Goal: Navigation & Orientation: Find specific page/section

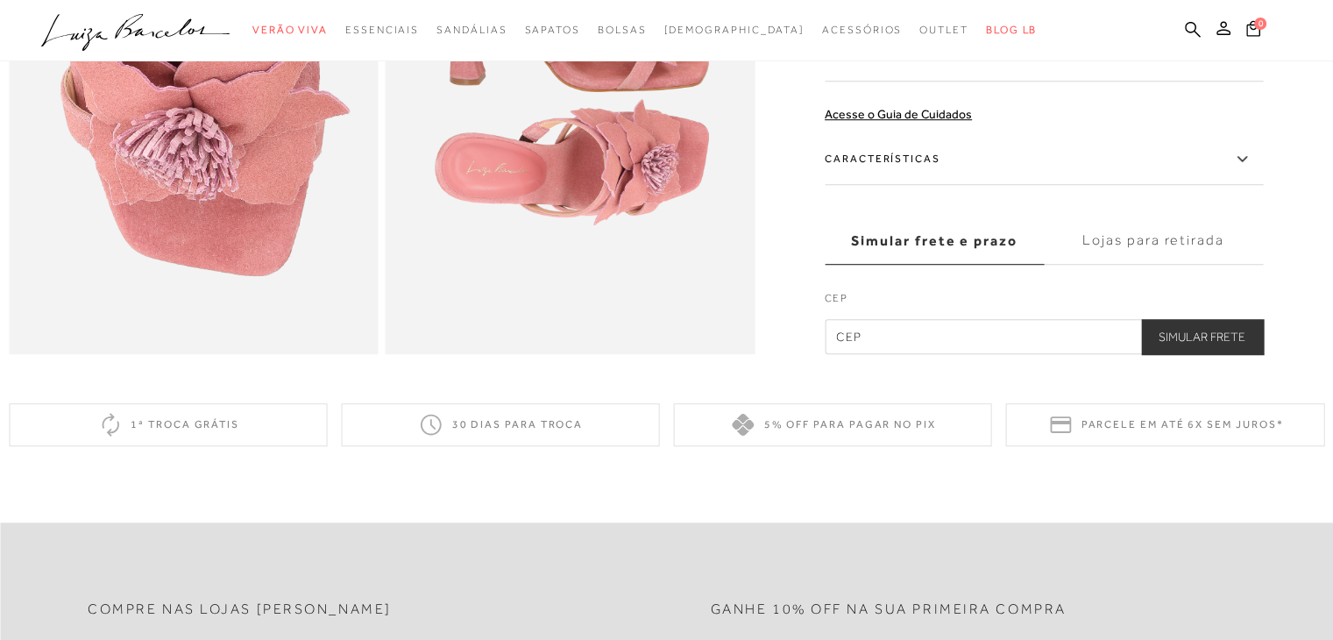
scroll to position [1030, 0]
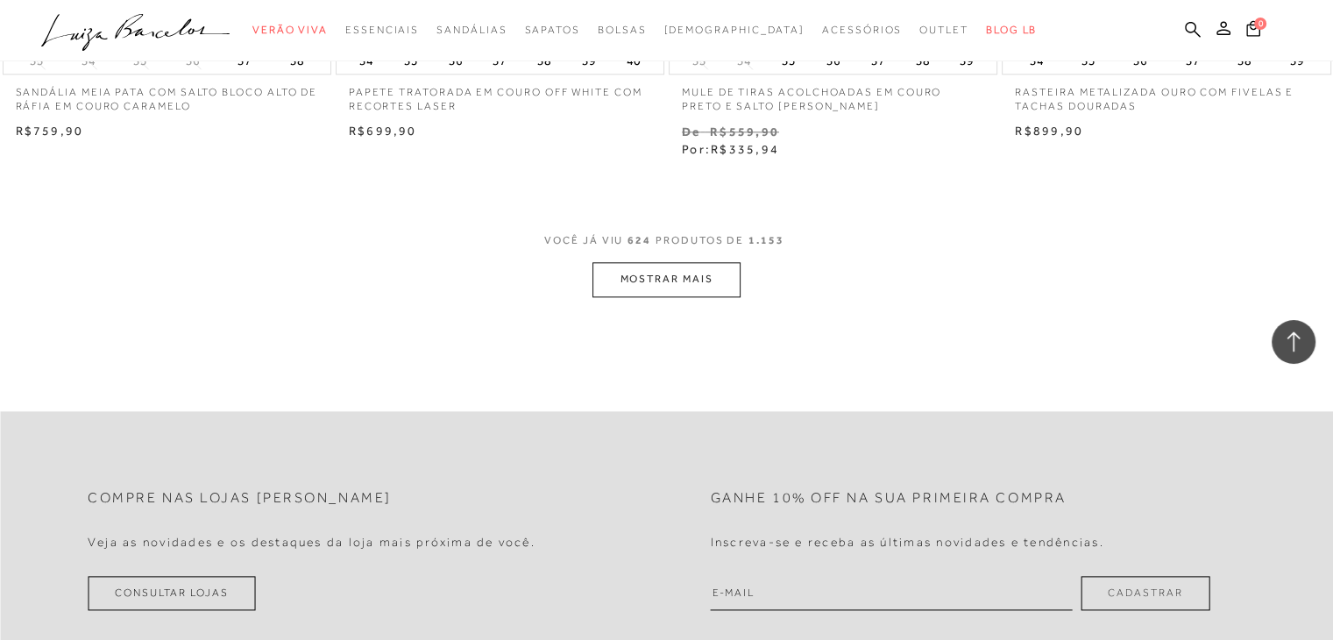
scroll to position [95304, 0]
click at [677, 264] on button "MOSTRAR MAIS" at bounding box center [665, 277] width 147 height 34
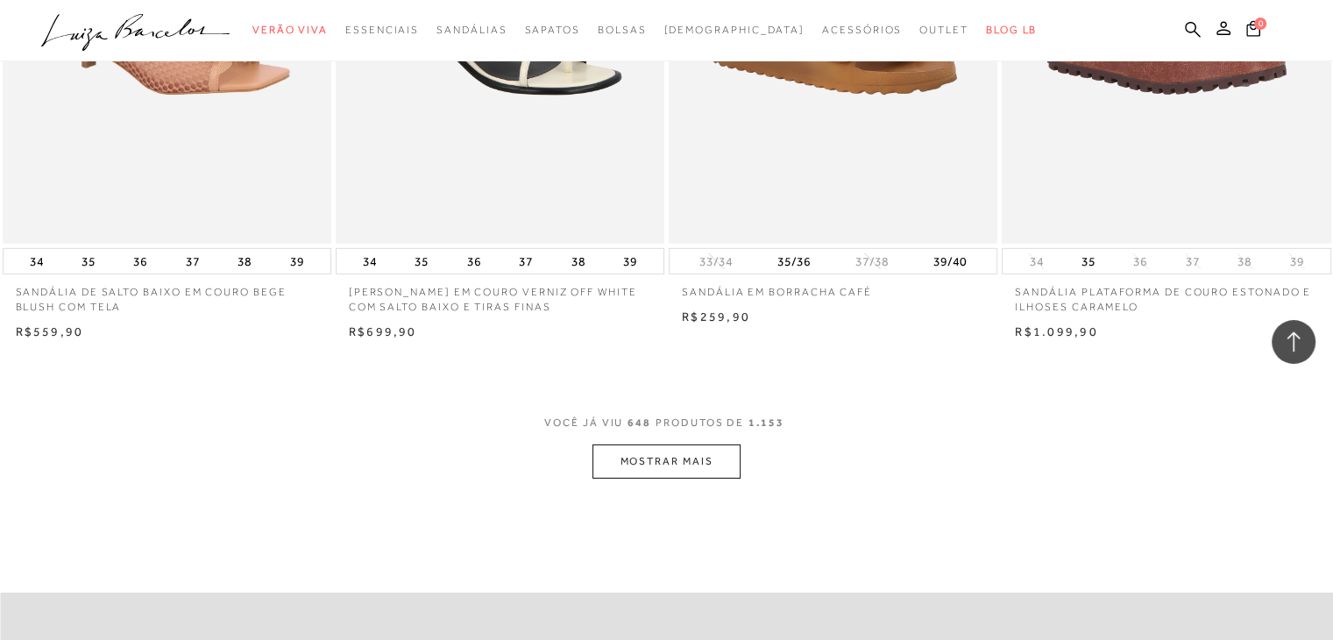
scroll to position [98896, 0]
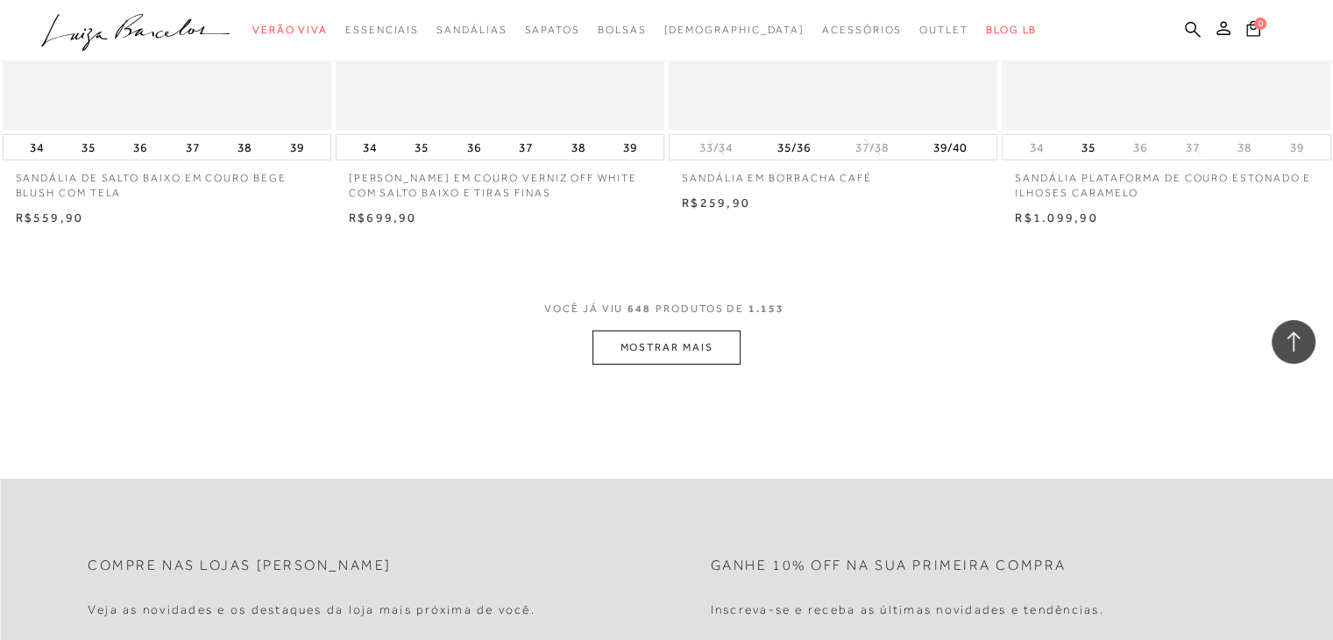
click at [707, 334] on button "MOSTRAR MAIS" at bounding box center [665, 347] width 147 height 34
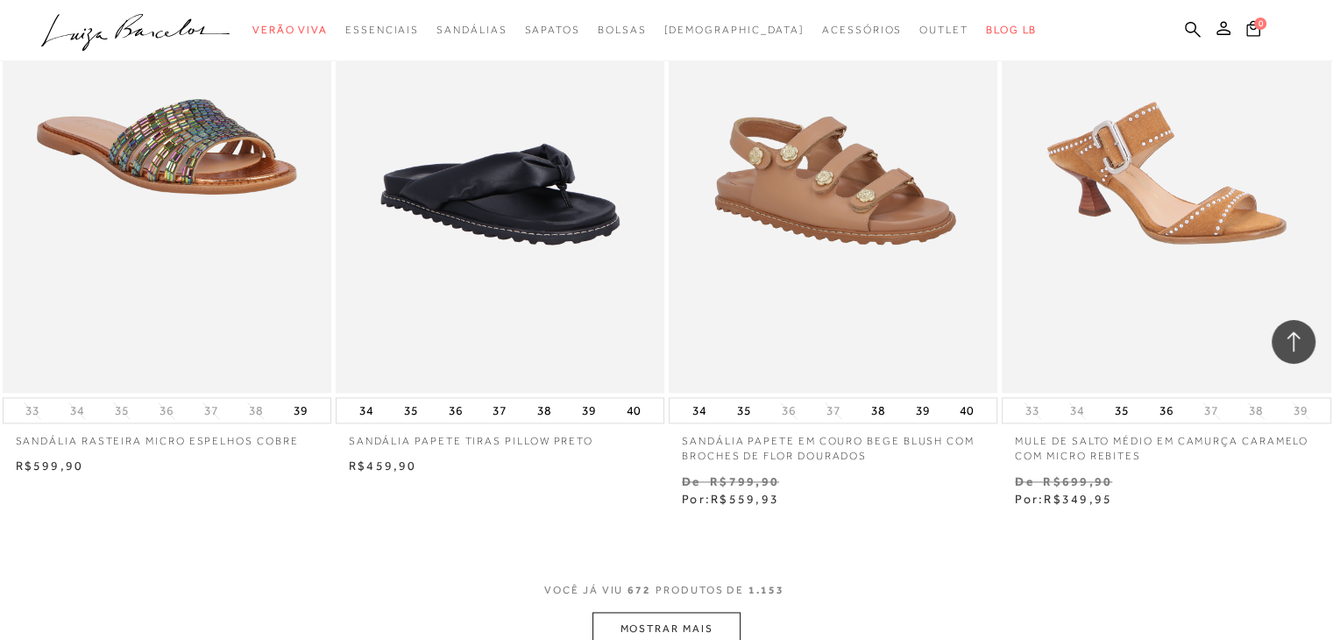
scroll to position [102575, 0]
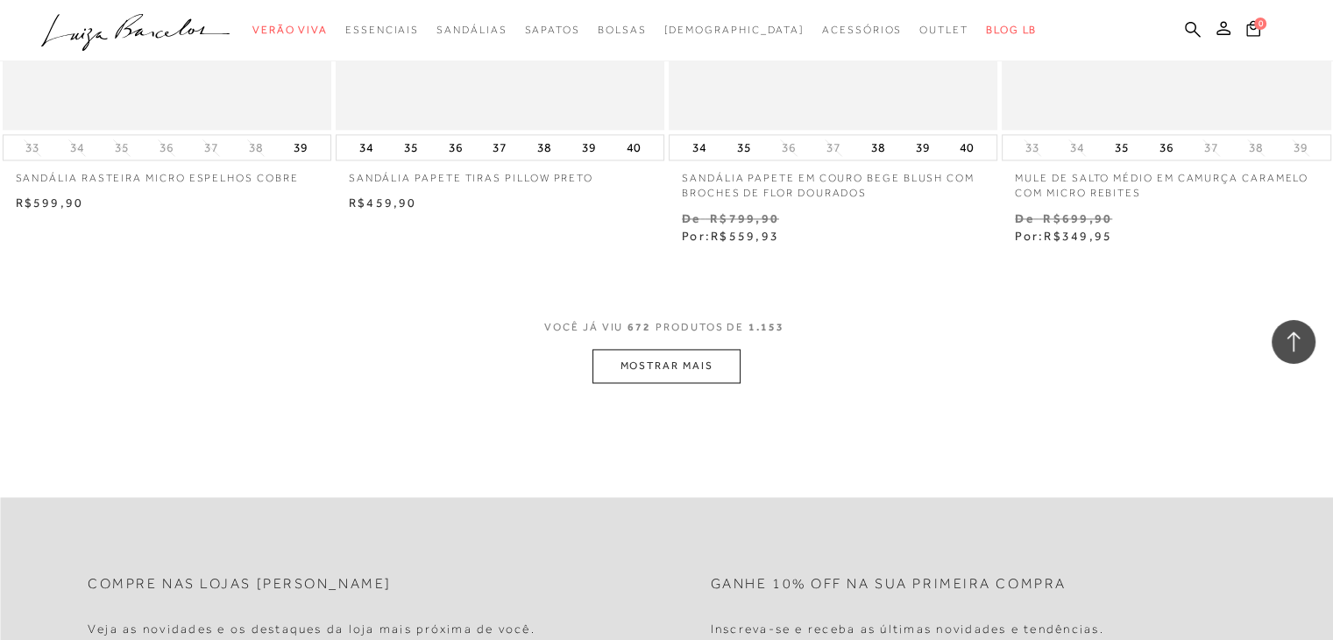
click at [701, 357] on button "MOSTRAR MAIS" at bounding box center [665, 366] width 147 height 34
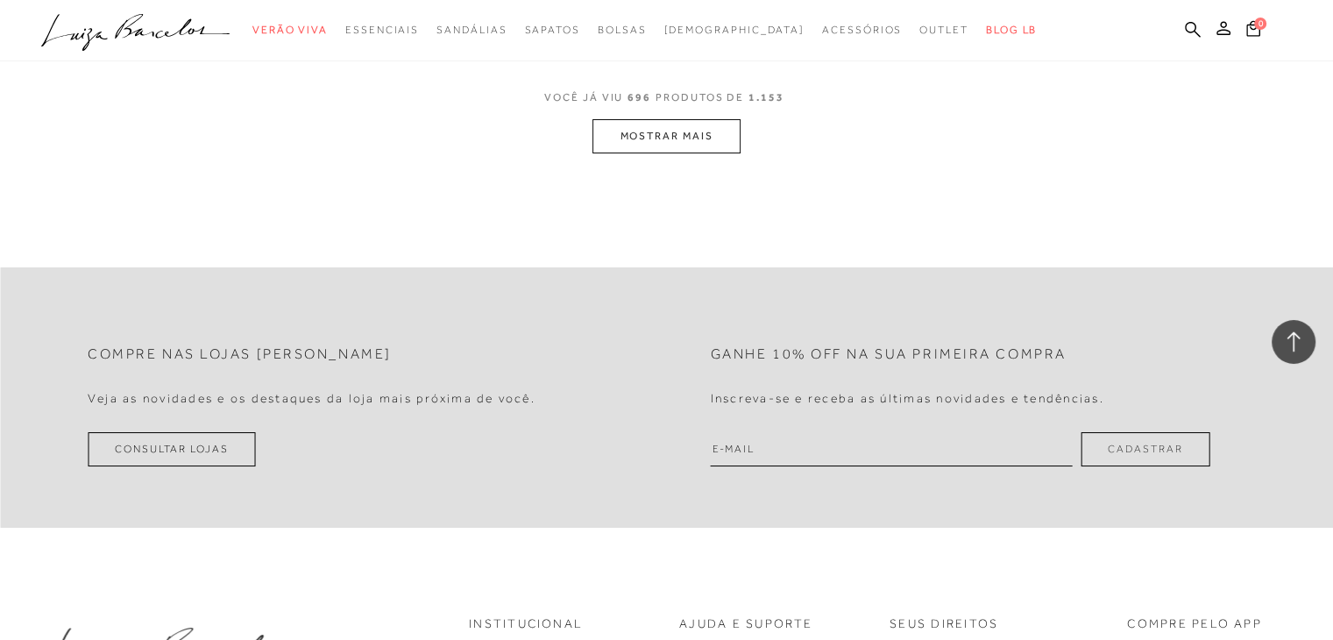
scroll to position [106343, 0]
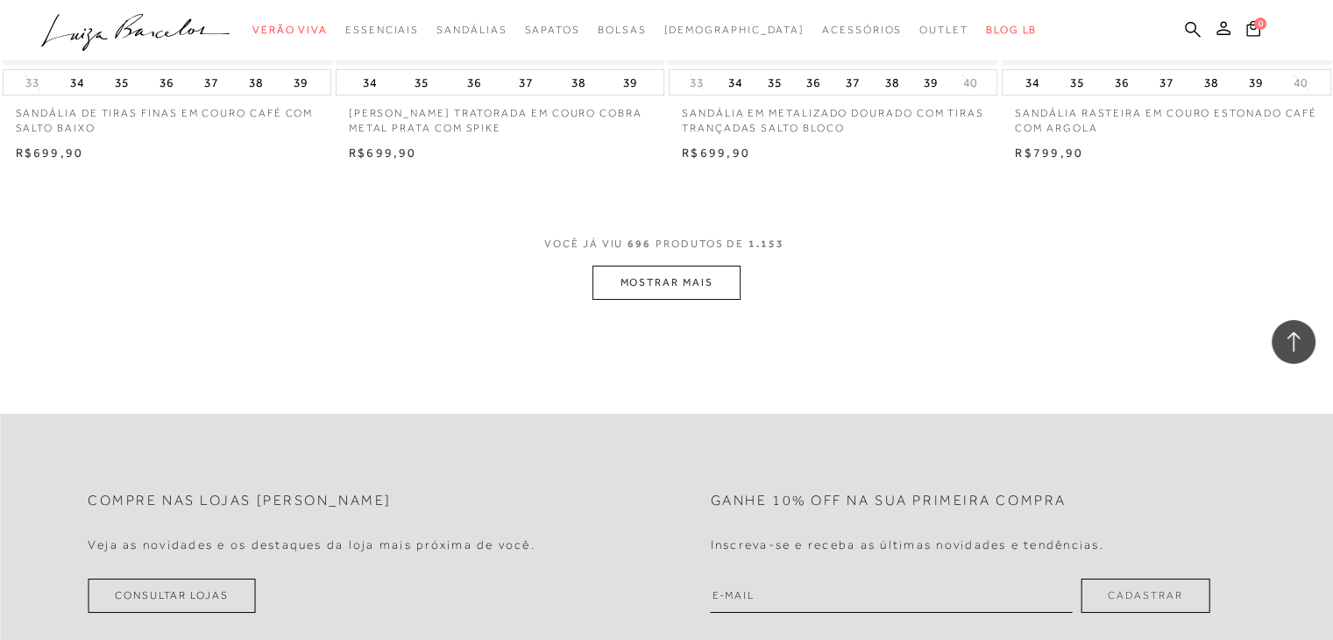
click at [678, 278] on button "MOSTRAR MAIS" at bounding box center [665, 282] width 147 height 34
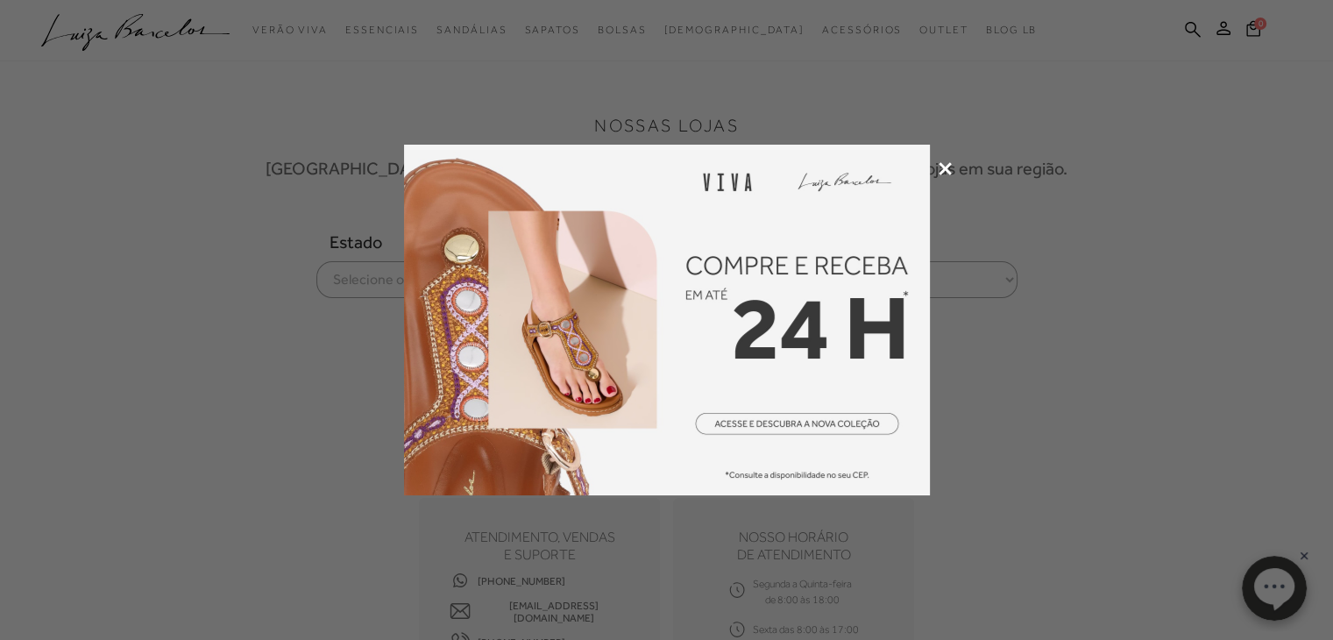
click at [944, 165] on icon at bounding box center [944, 168] width 13 height 13
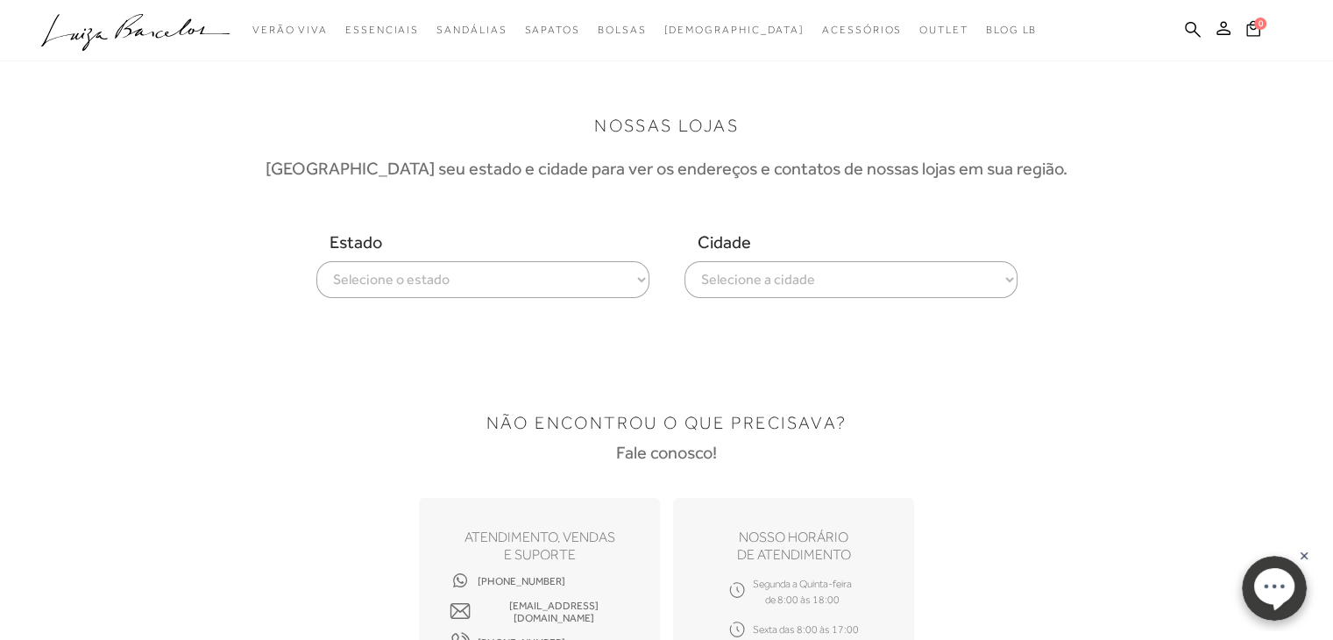
click at [536, 279] on select "Selecione o estado Alagoas Amazonas Bahia Ceará Distrito Federal Espírito Santo…" at bounding box center [482, 279] width 333 height 37
select select
click at [316, 261] on select "Selecione o estado Alagoas Amazonas Bahia Ceará Distrito Federal Espírito Santo…" at bounding box center [482, 279] width 333 height 37
click at [770, 288] on select "Selecione a cidade ver todas Cascavel Curitiba Foz Do Iguaçu Londrina Maringá" at bounding box center [850, 279] width 333 height 37
click at [684, 261] on select "Selecione a cidade ver todas Cascavel Curitiba Foz Do Iguaçu Londrina Maringá" at bounding box center [850, 279] width 333 height 37
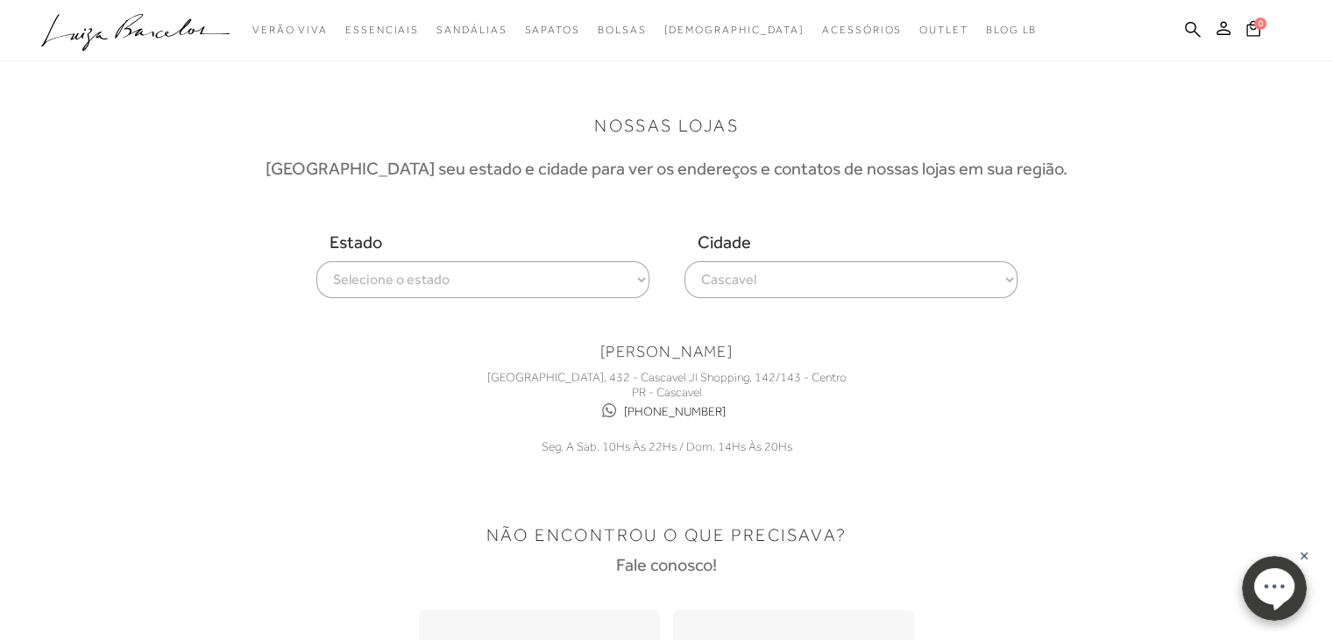
click at [753, 293] on select "Selecione a cidade ver todas Cascavel Curitiba Foz Do Iguaçu Londrina Maringá" at bounding box center [850, 279] width 333 height 37
select select "Curitiba"
click at [684, 261] on select "Selecione a cidade ver todas Cascavel Curitiba Foz Do Iguaçu Londrina Maringá" at bounding box center [850, 279] width 333 height 37
